Goal: Task Accomplishment & Management: Complete application form

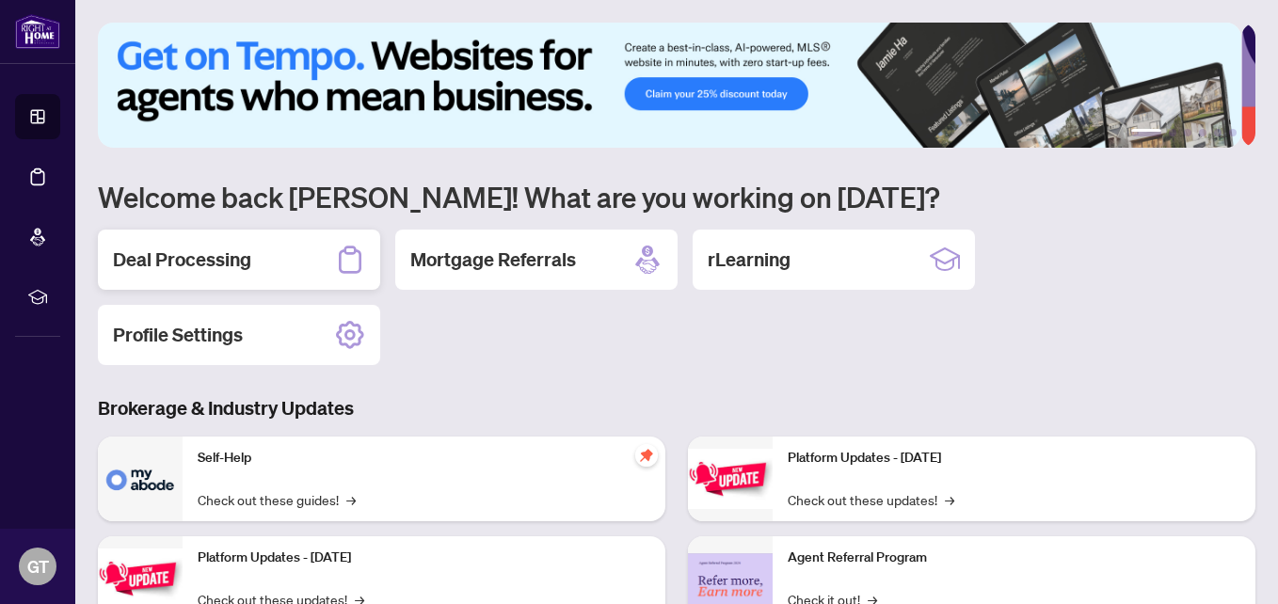
click at [192, 258] on h2 "Deal Processing" at bounding box center [182, 260] width 138 height 26
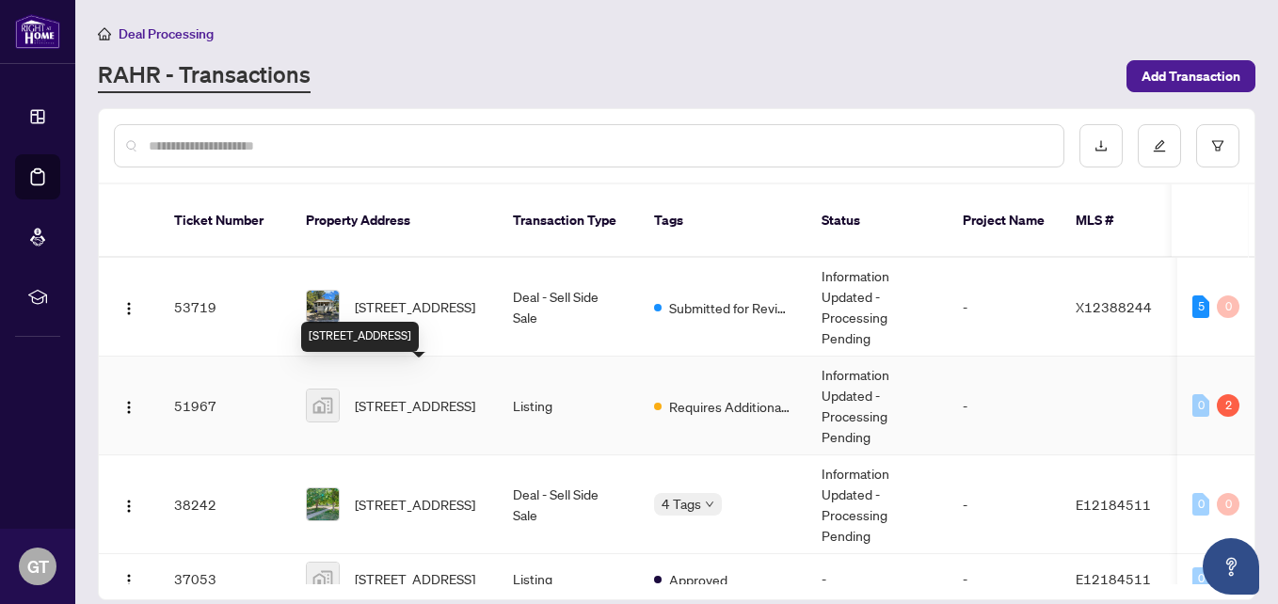
click at [435, 395] on span "[STREET_ADDRESS]" at bounding box center [415, 405] width 120 height 21
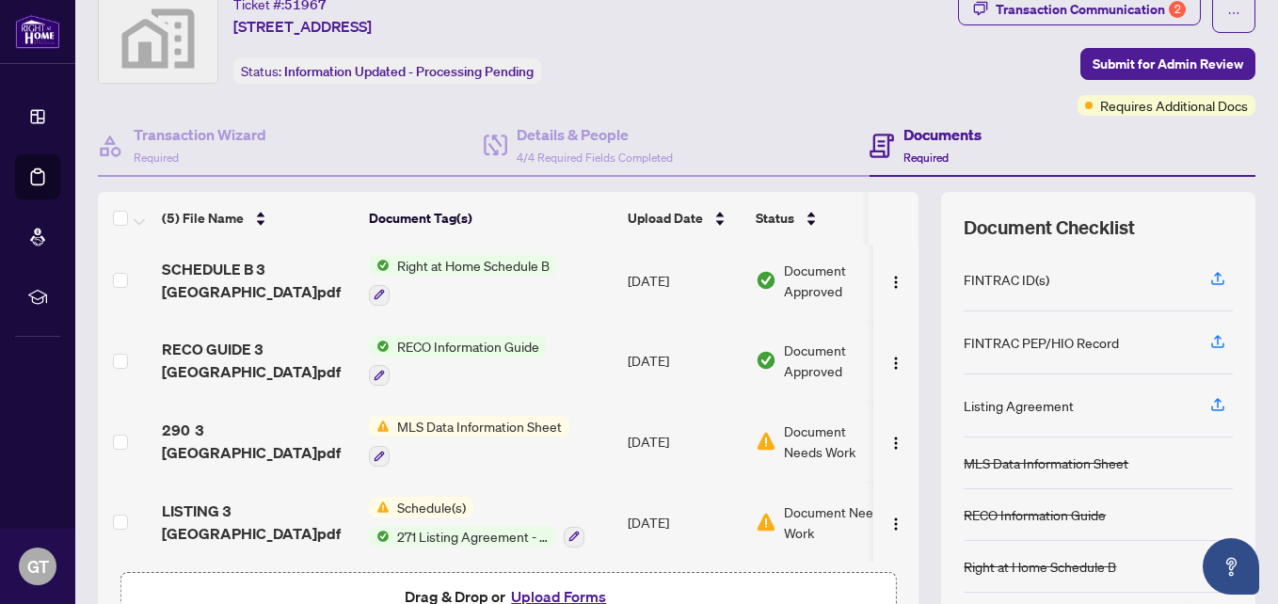
scroll to position [94, 0]
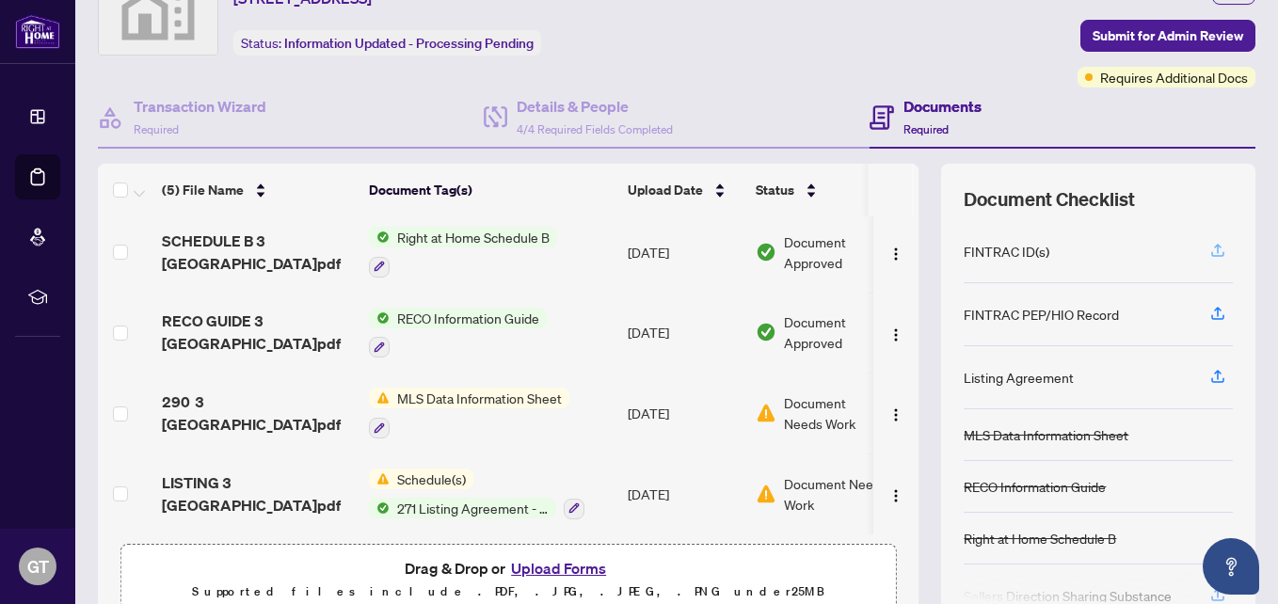
click at [1214, 252] on icon "button" at bounding box center [1218, 248] width 8 height 9
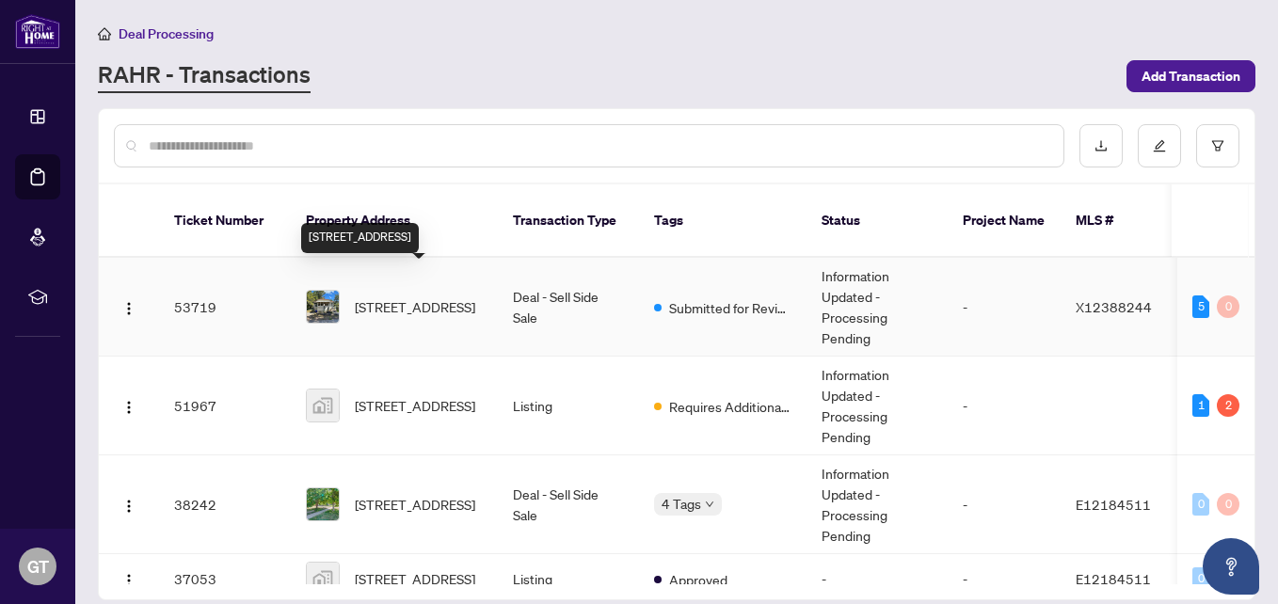
click at [397, 296] on span "[STREET_ADDRESS]" at bounding box center [415, 306] width 120 height 21
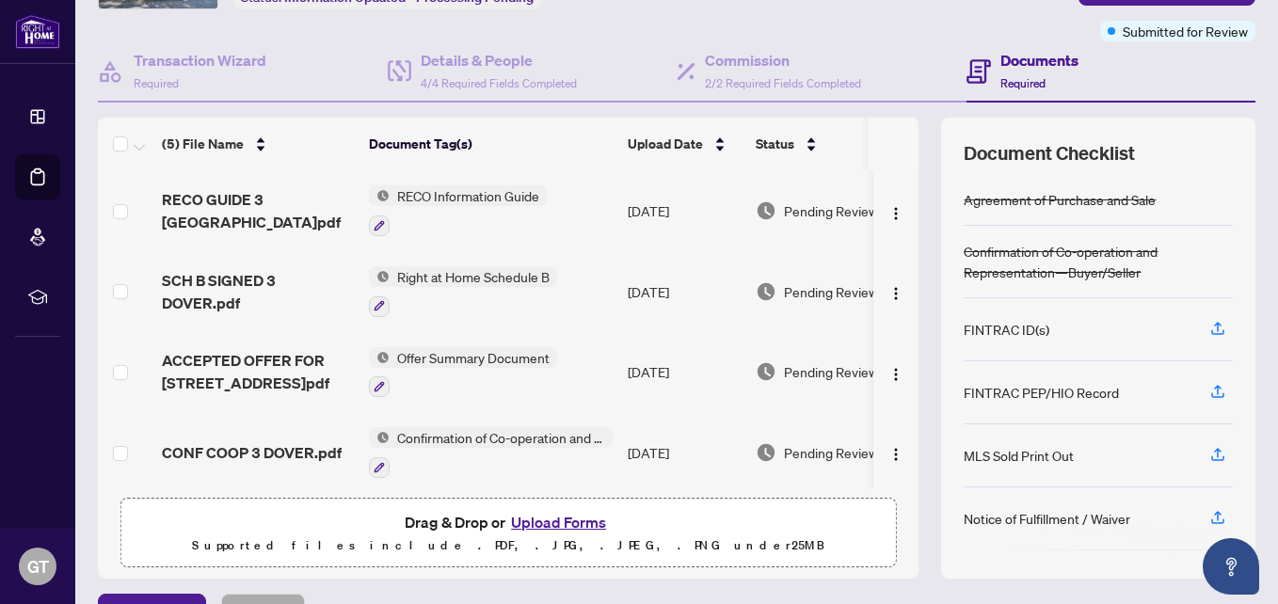
scroll to position [183, 0]
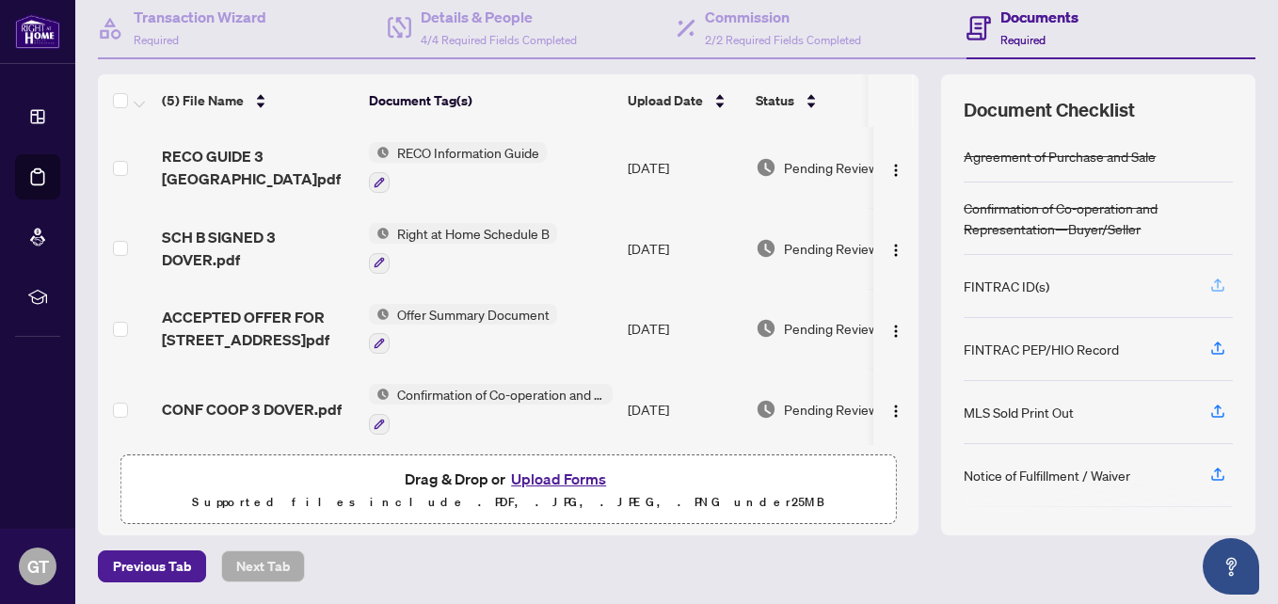
click at [1209, 279] on icon "button" at bounding box center [1217, 285] width 17 height 17
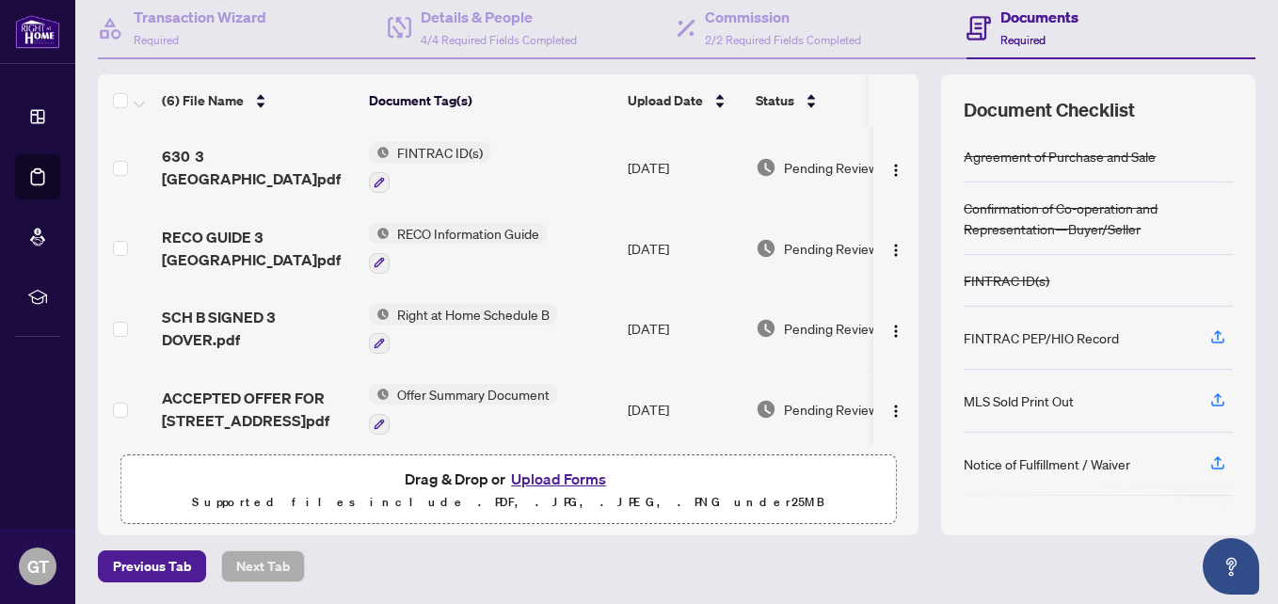
click at [544, 478] on button "Upload Forms" at bounding box center [558, 479] width 106 height 24
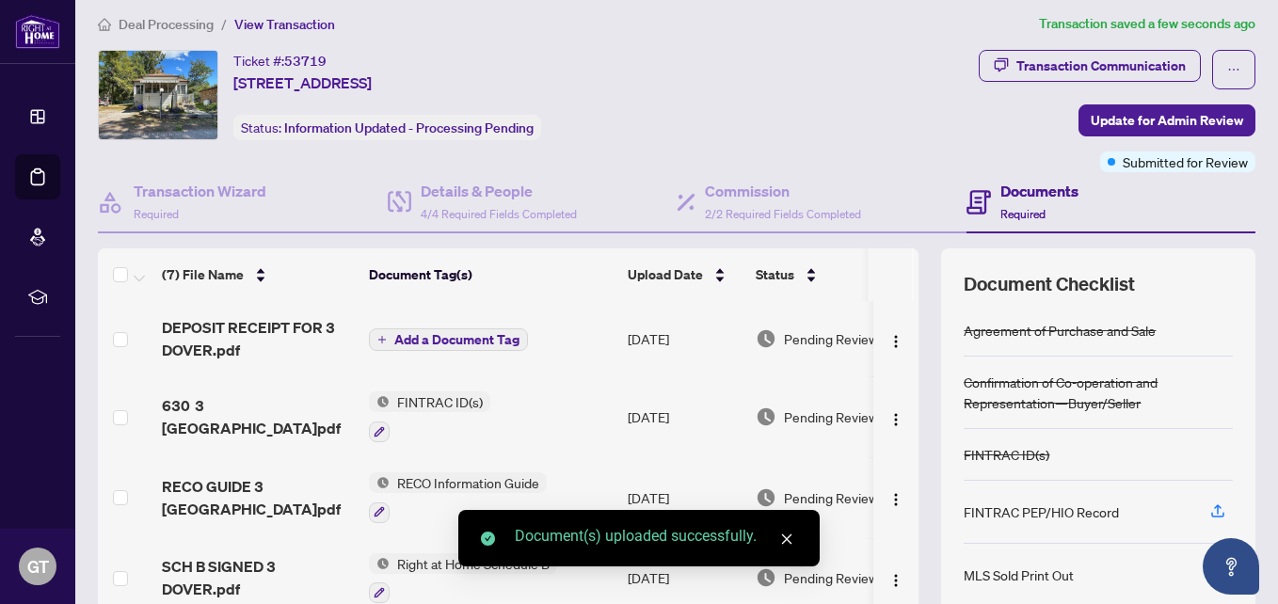
scroll to position [0, 0]
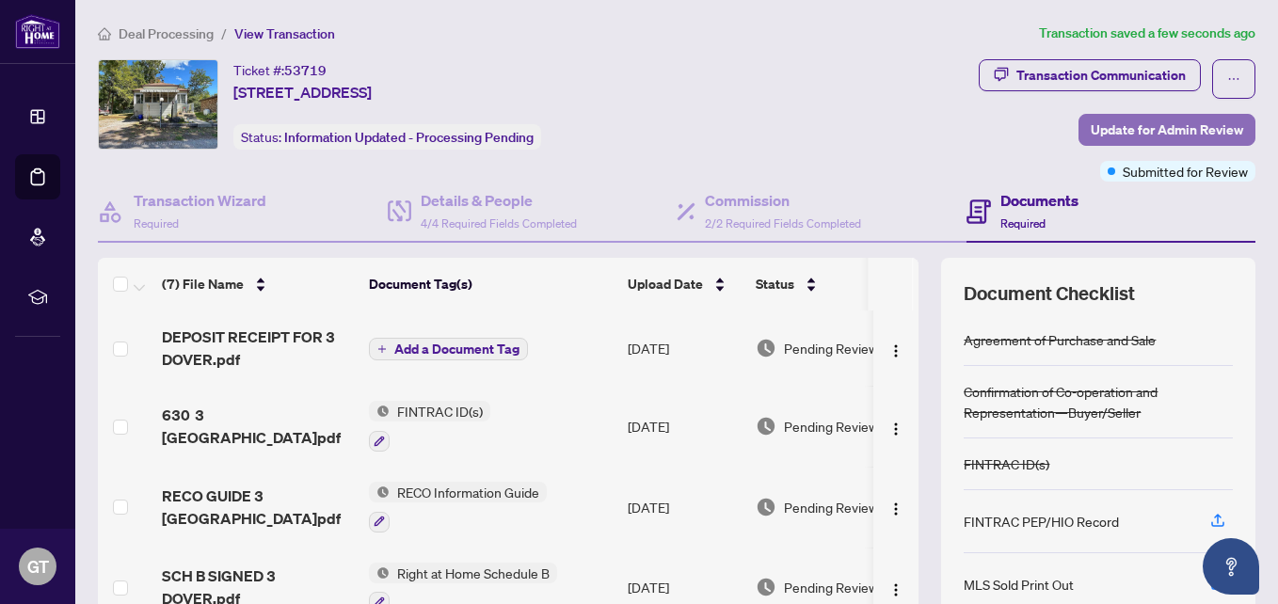
click at [1091, 123] on span "Update for Admin Review" at bounding box center [1167, 130] width 152 height 30
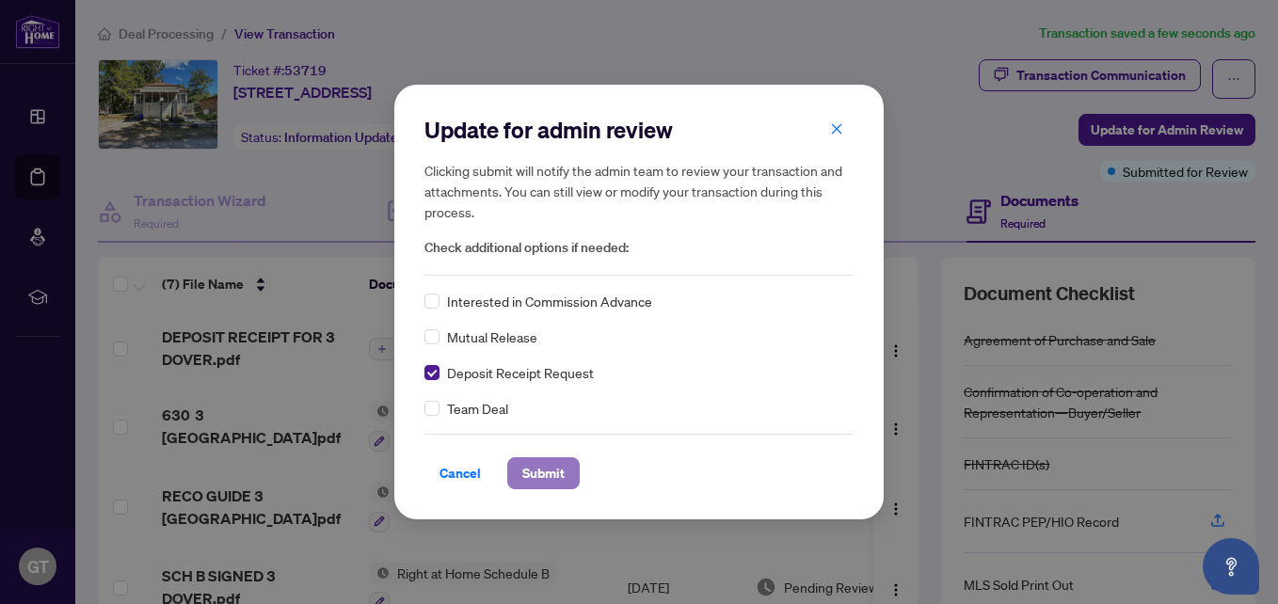
click at [536, 465] on span "Submit" at bounding box center [543, 473] width 42 height 30
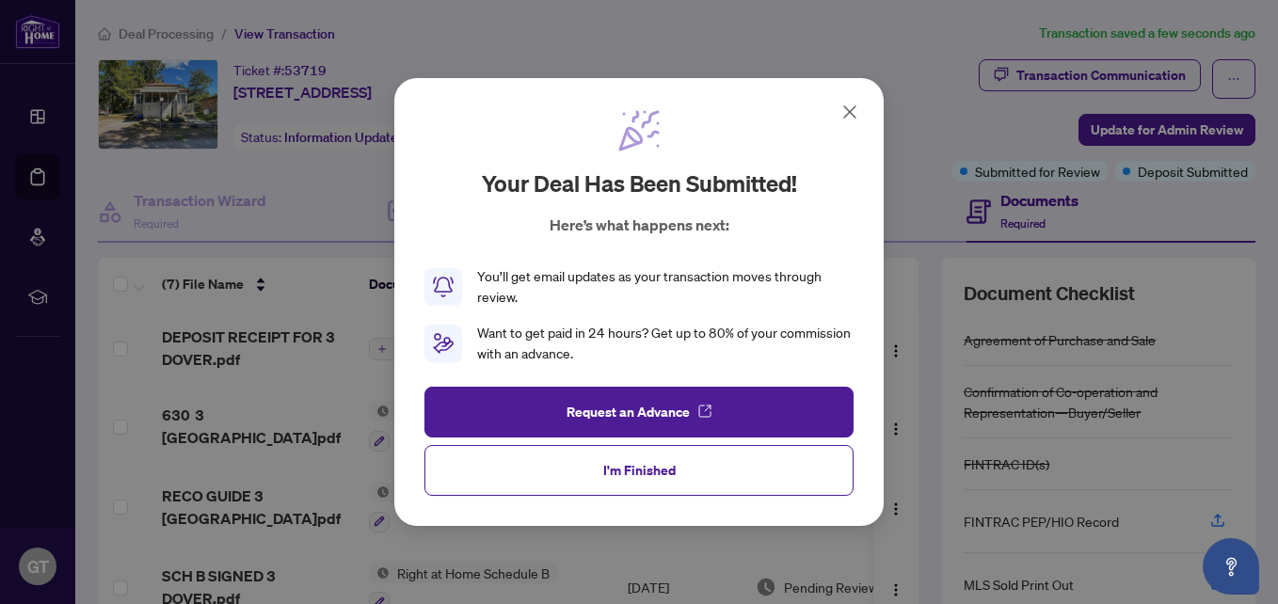
click at [594, 470] on button "I'm Finished" at bounding box center [638, 470] width 429 height 51
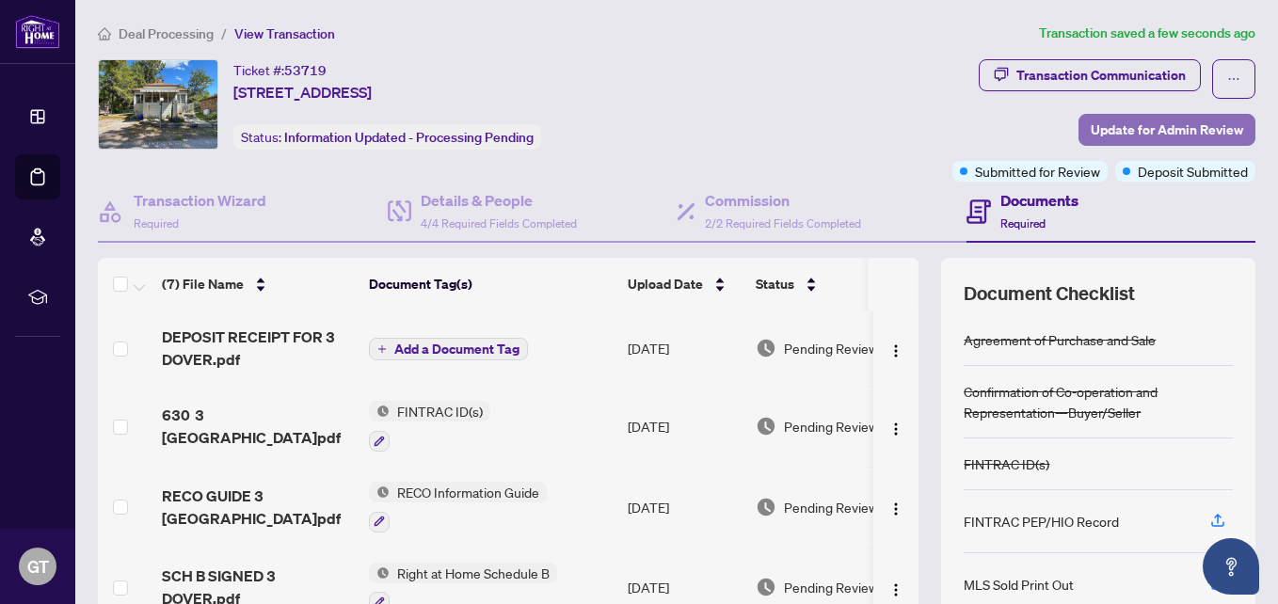
click at [1116, 130] on span "Update for Admin Review" at bounding box center [1167, 130] width 152 height 30
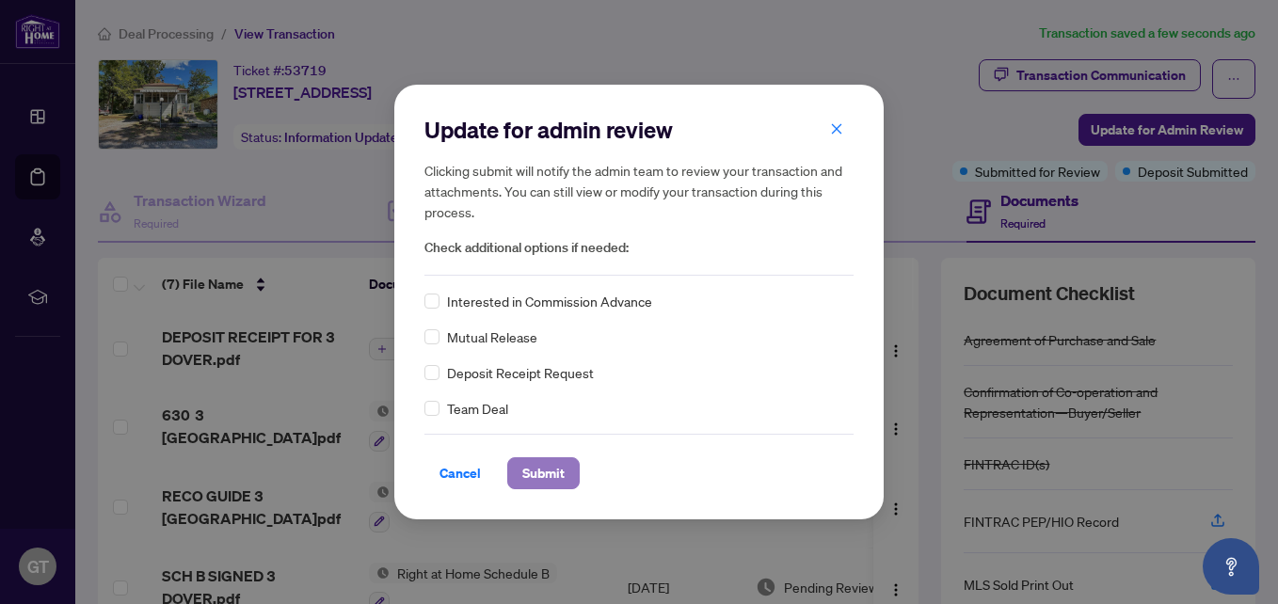
click at [551, 464] on span "Submit" at bounding box center [543, 473] width 42 height 30
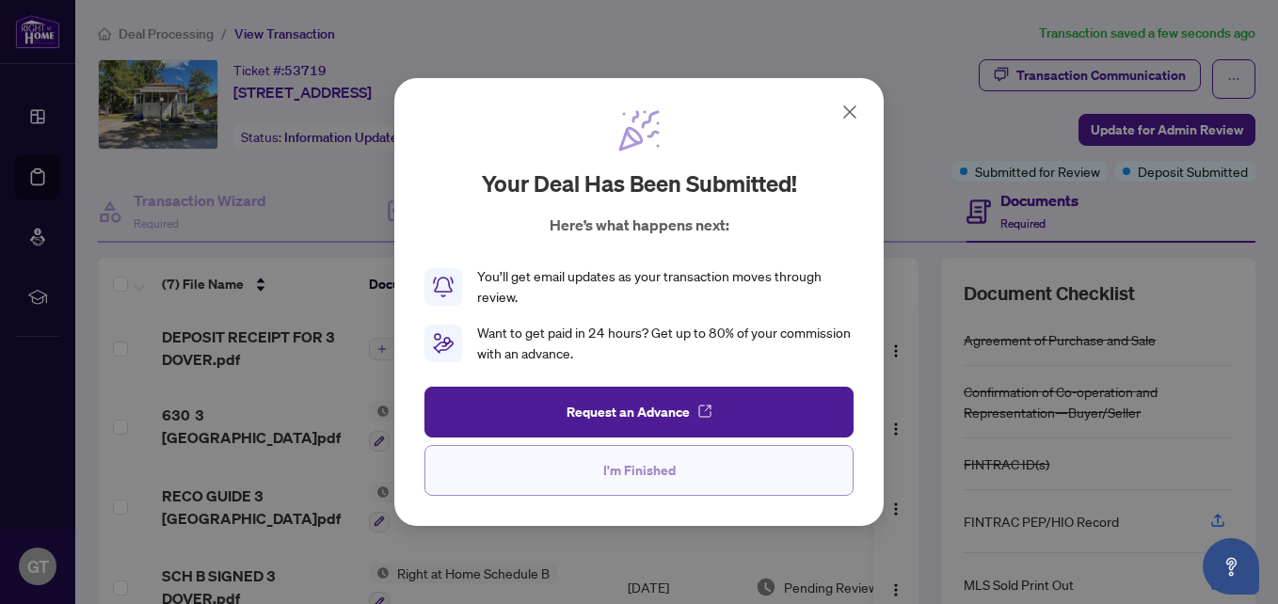
click at [614, 461] on span "I'm Finished" at bounding box center [639, 470] width 72 height 30
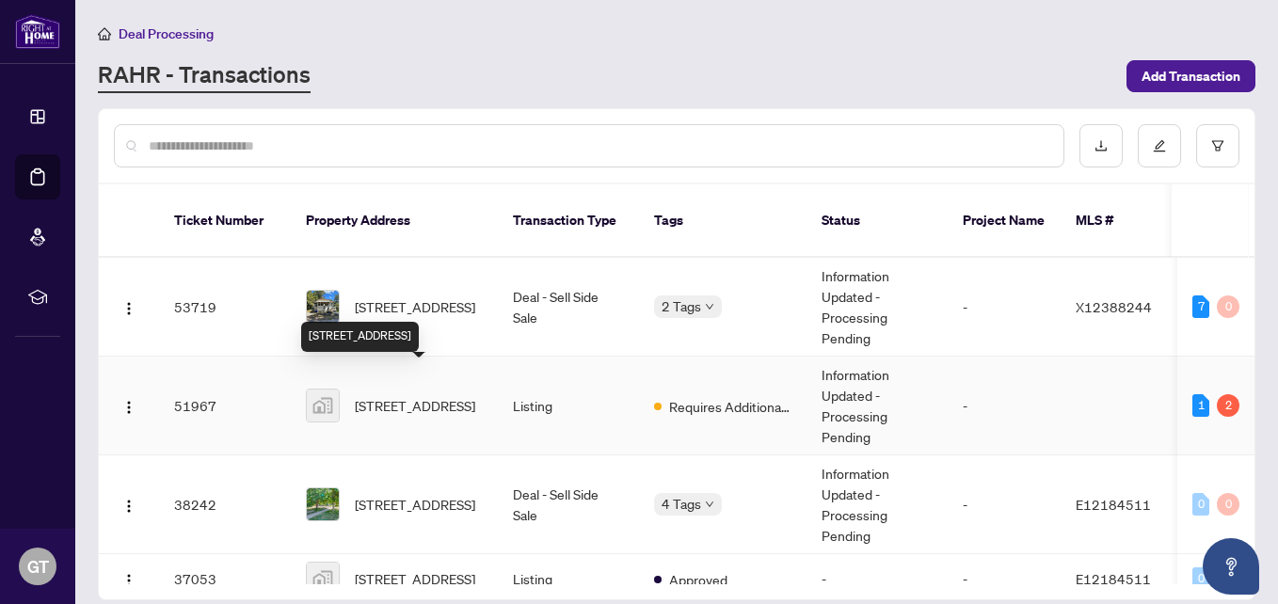
click at [414, 396] on span "[STREET_ADDRESS]" at bounding box center [415, 405] width 120 height 21
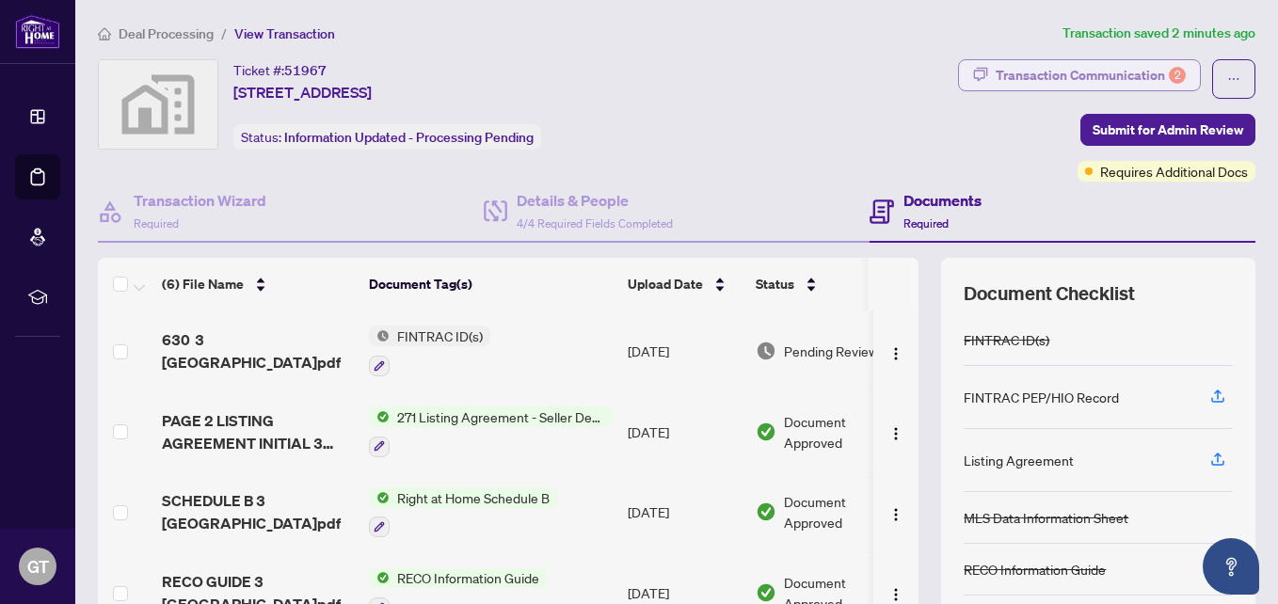
click at [1046, 65] on div "Transaction Communication 2" at bounding box center [1091, 75] width 190 height 30
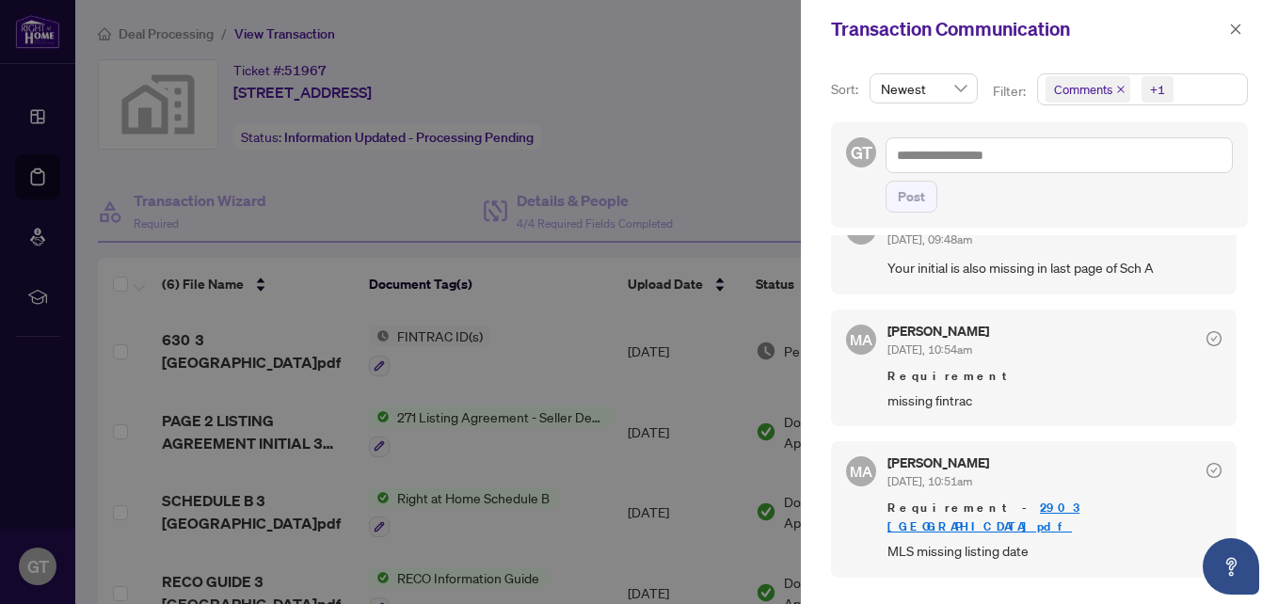
scroll to position [19, 0]
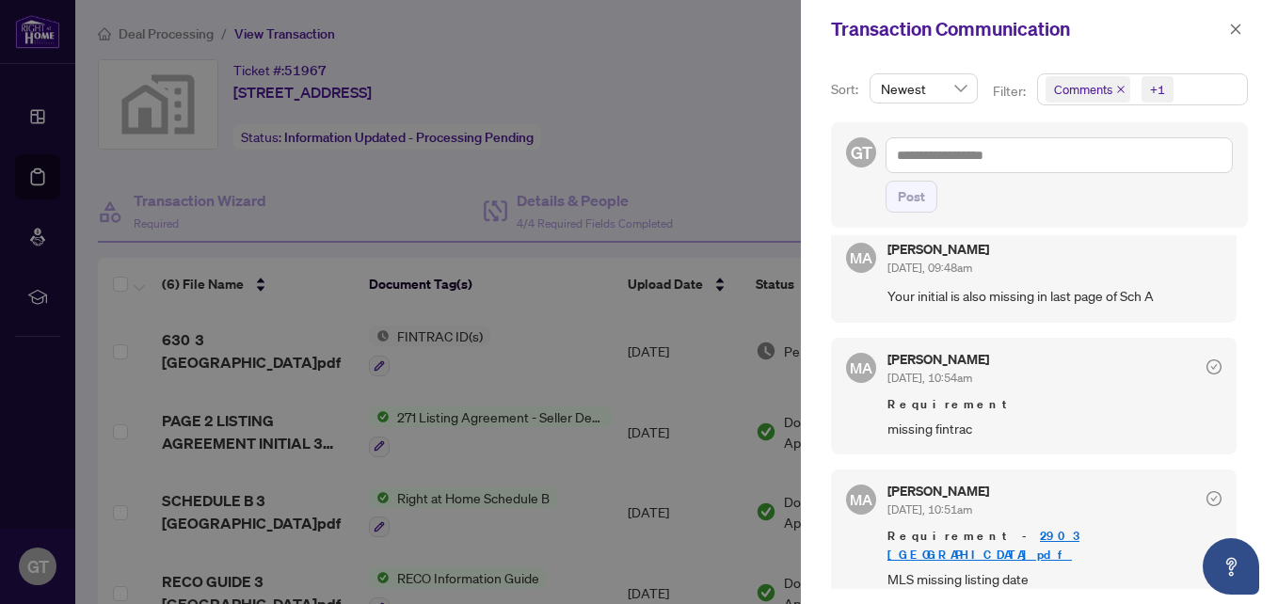
click at [332, 365] on div at bounding box center [639, 302] width 1278 height 604
click at [1241, 26] on icon "close" at bounding box center [1235, 29] width 13 height 13
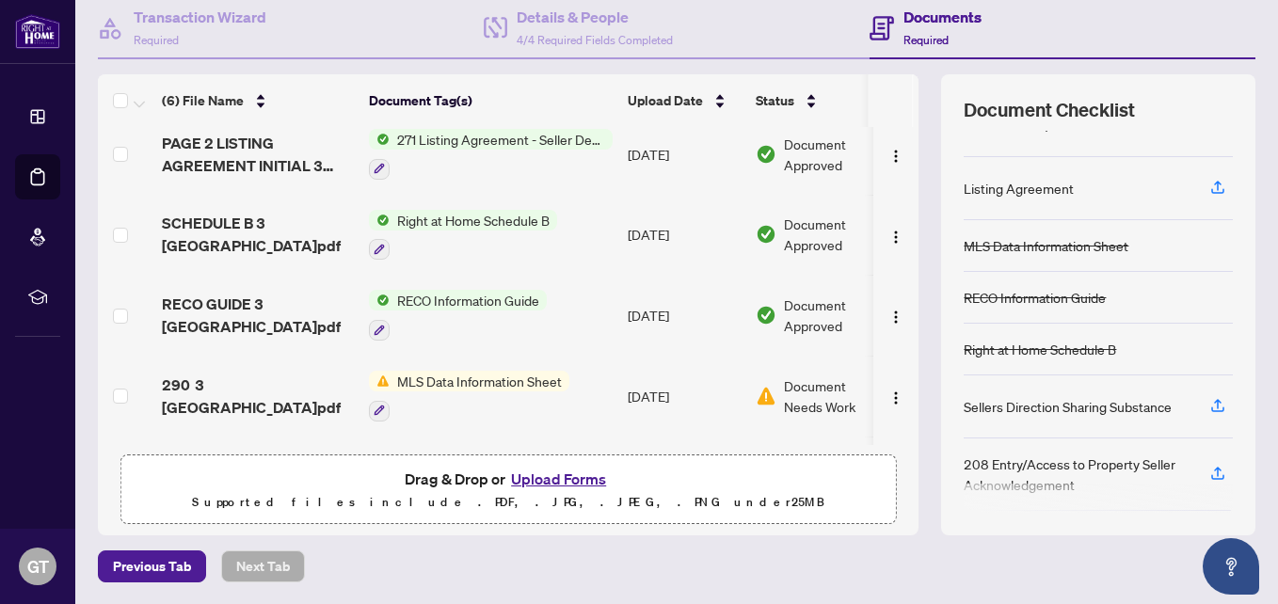
scroll to position [0, 0]
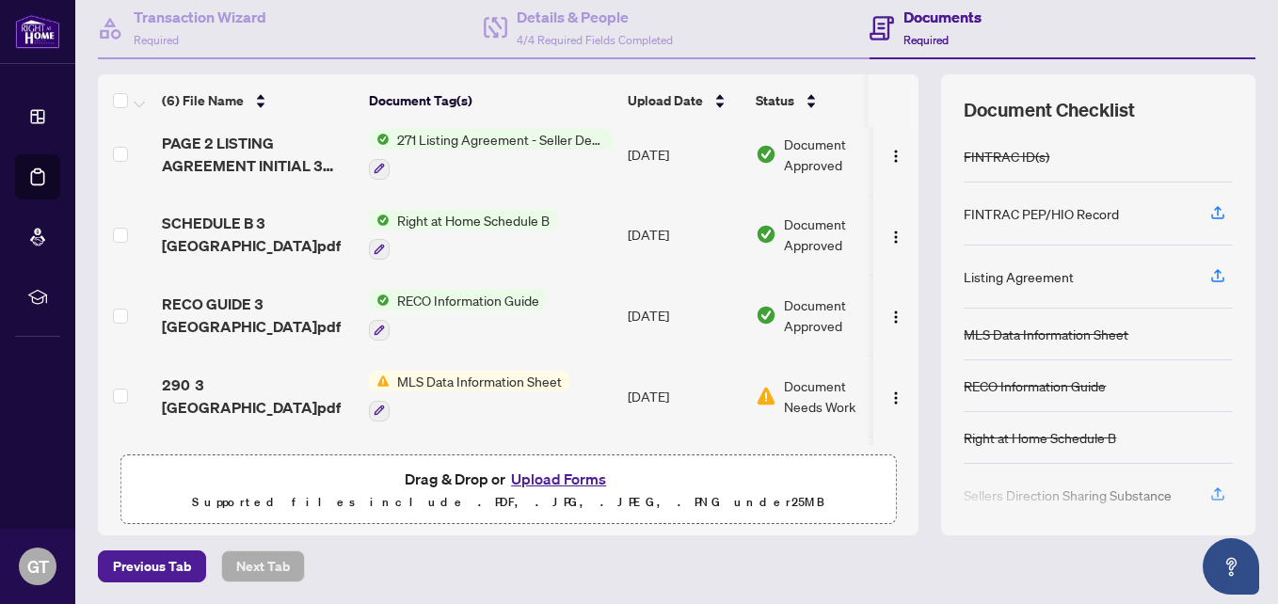
click at [561, 478] on button "Upload Forms" at bounding box center [558, 479] width 106 height 24
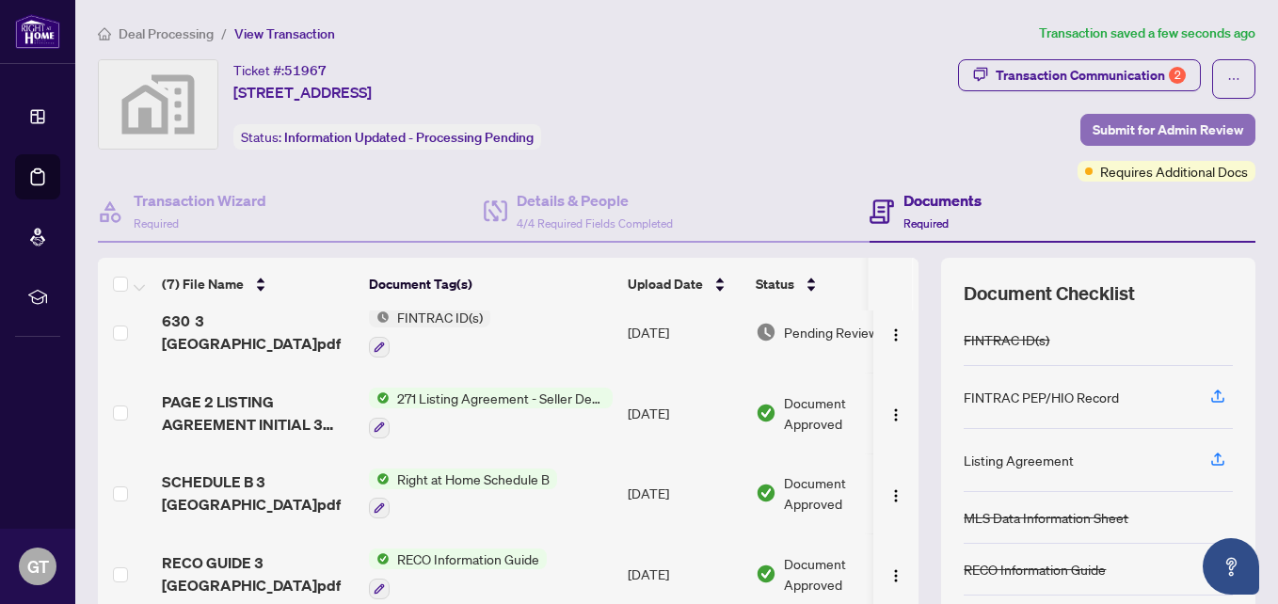
click at [1103, 127] on span "Submit for Admin Review" at bounding box center [1167, 130] width 151 height 30
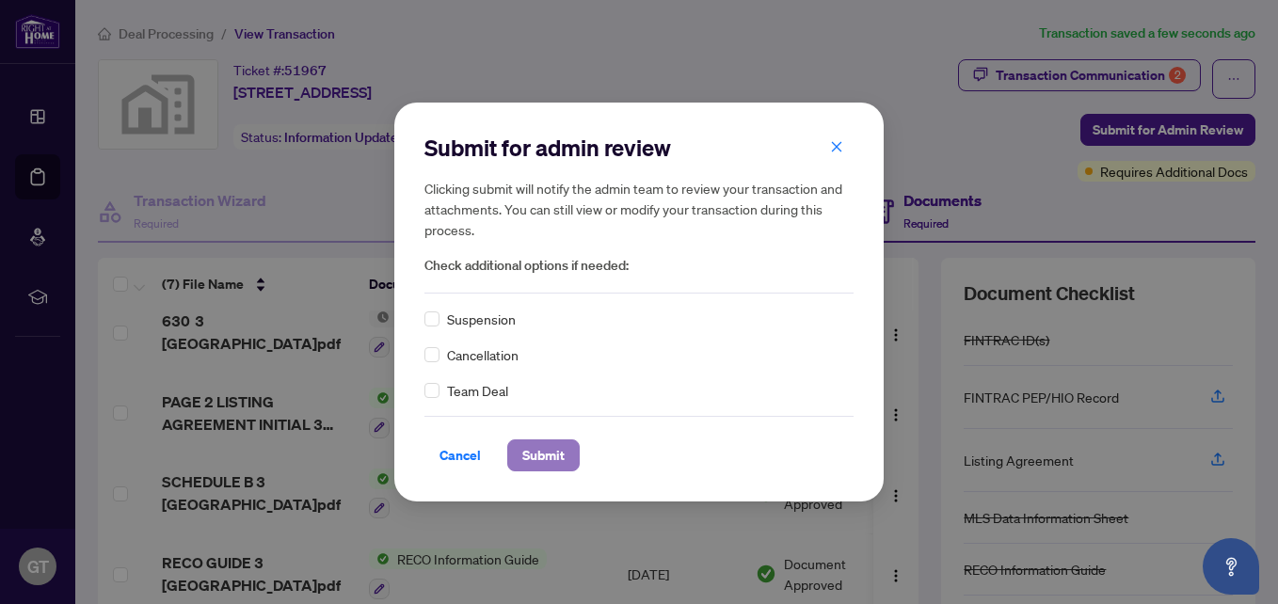
click at [542, 454] on span "Submit" at bounding box center [543, 455] width 42 height 30
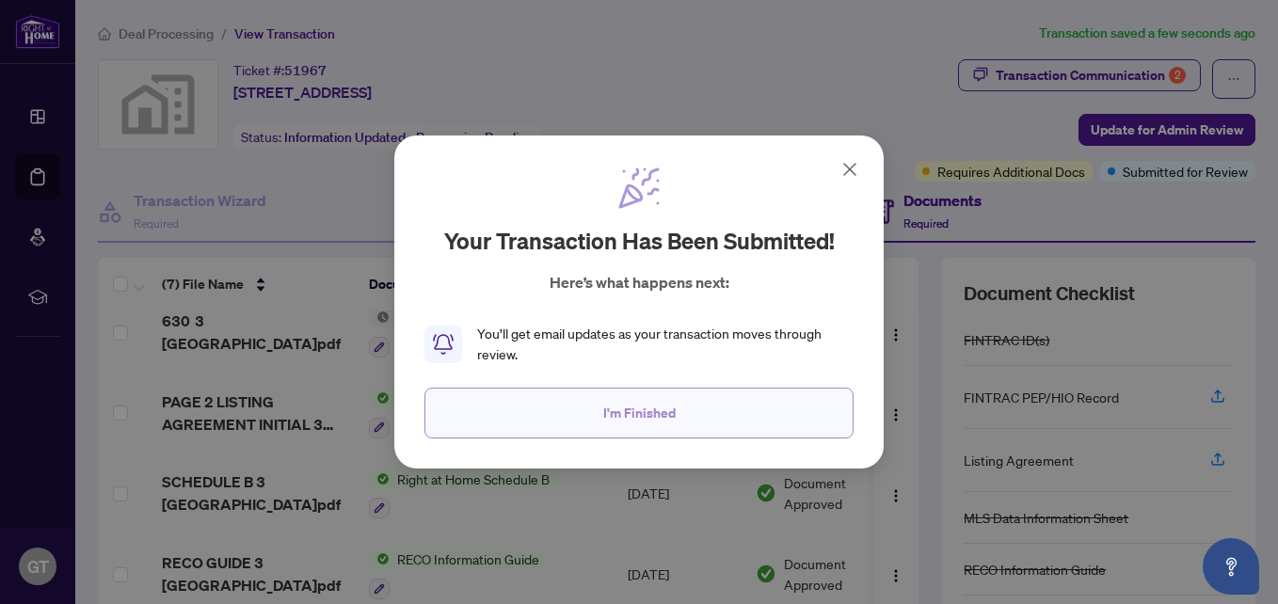
click at [614, 422] on span "I'm Finished" at bounding box center [639, 413] width 72 height 30
